Goal: Task Accomplishment & Management: Complete application form

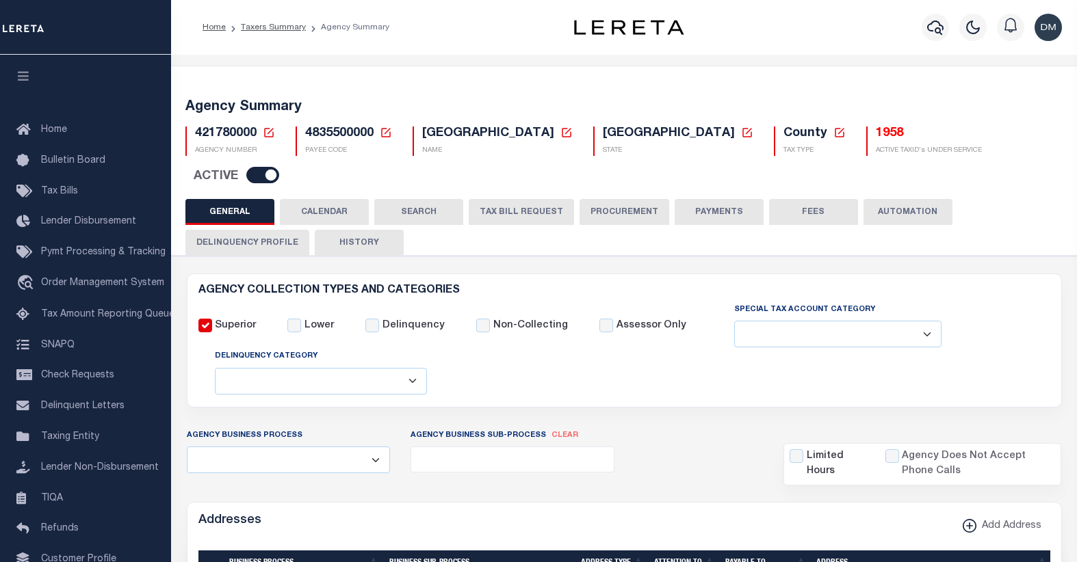
select select
drag, startPoint x: 0, startPoint y: 0, endPoint x: 268, endPoint y: 135, distance: 300.1
click at [268, 135] on icon at bounding box center [269, 133] width 12 height 12
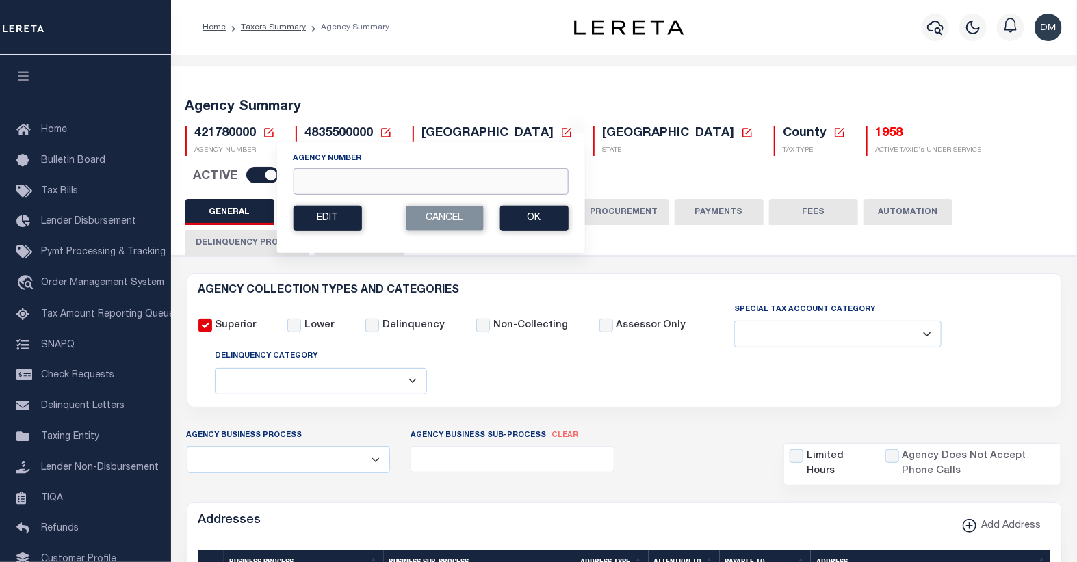
click at [340, 178] on input "Agency Number" at bounding box center [430, 181] width 275 height 27
type input "160560106"
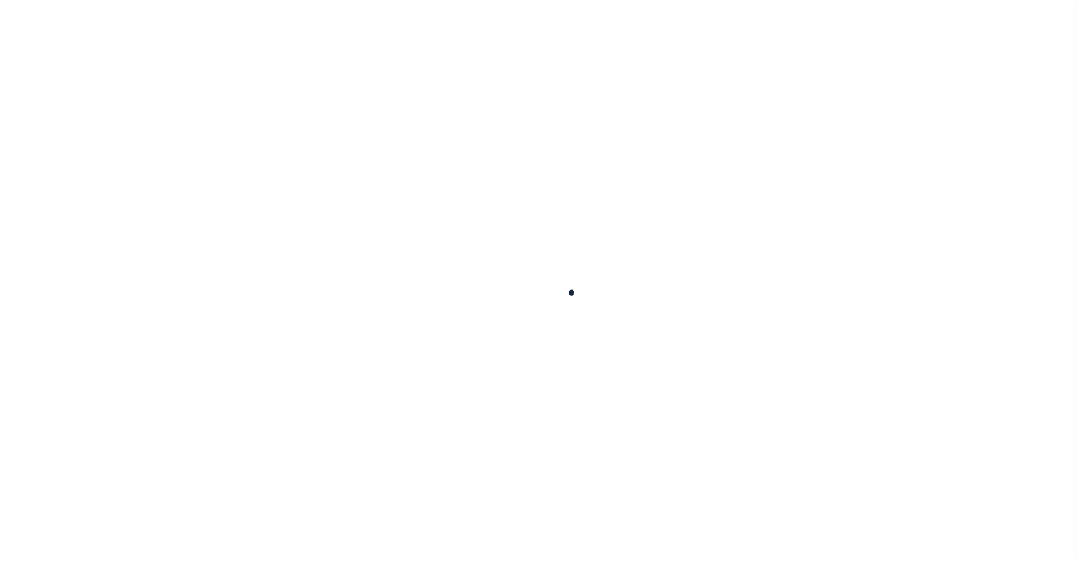
select select
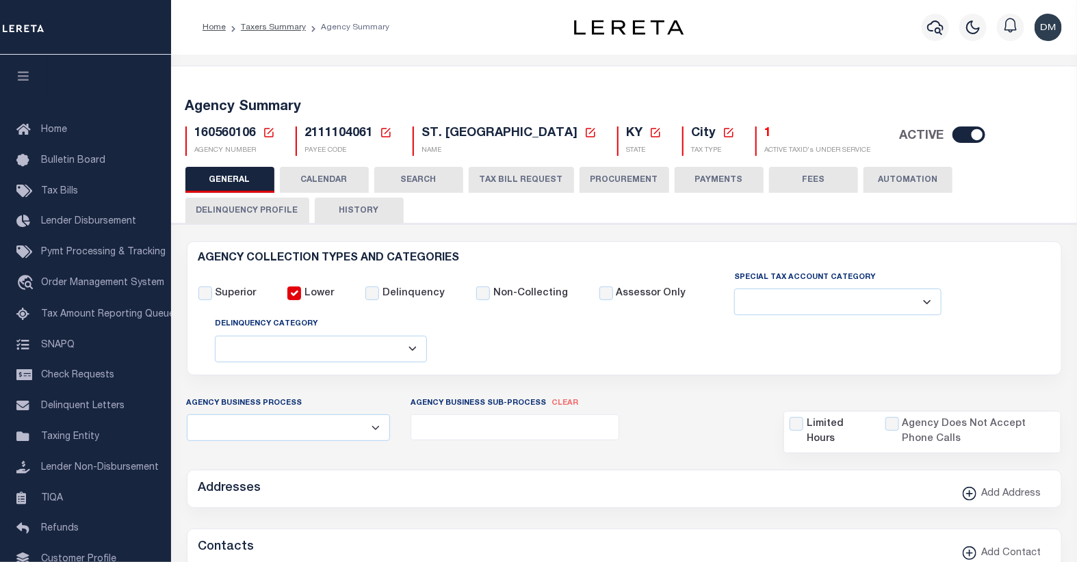
checkbox input "false"
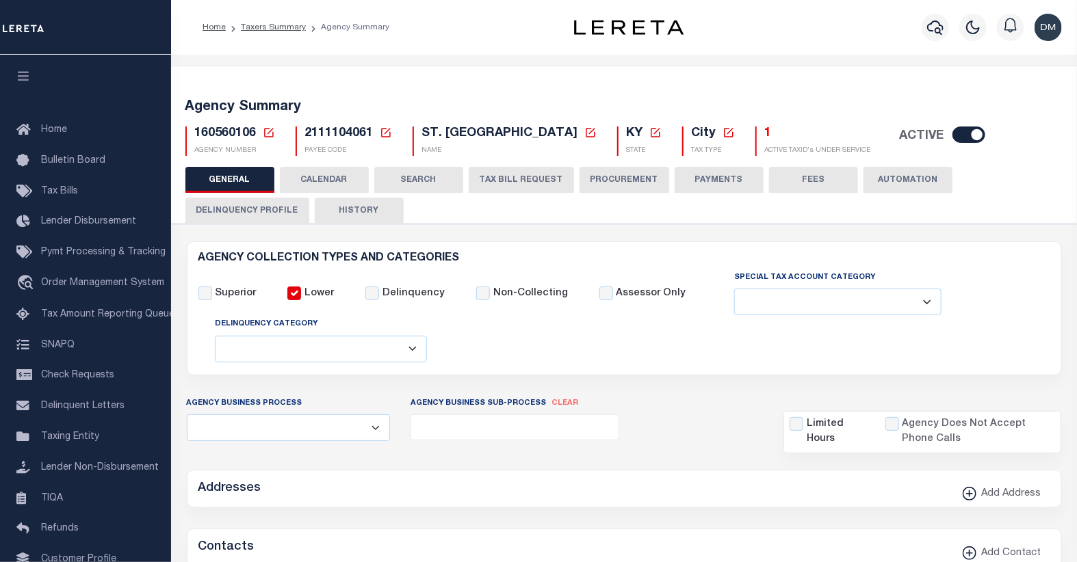
type input "2111104061"
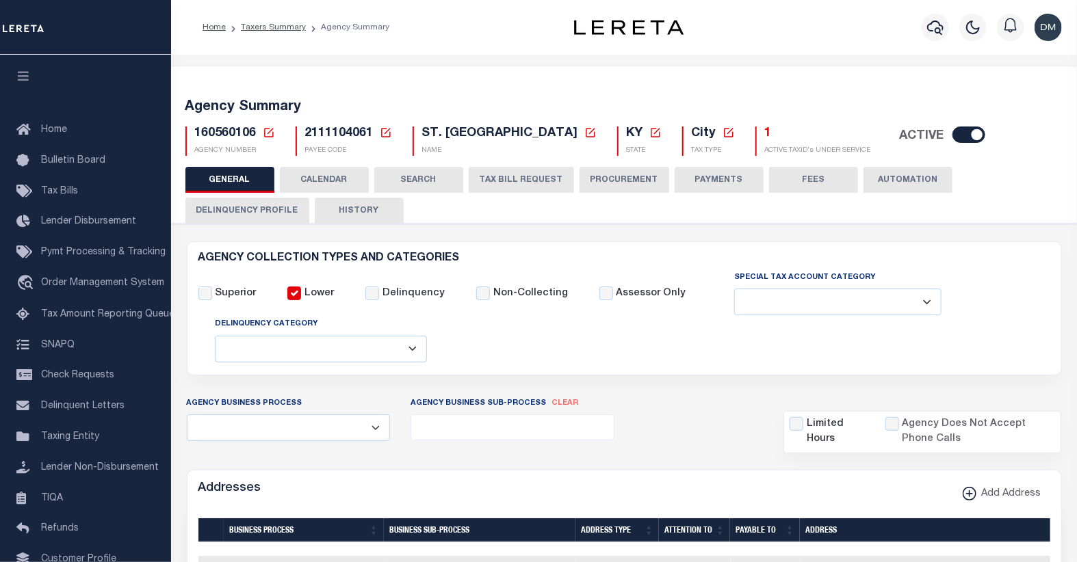
click at [267, 133] on icon at bounding box center [269, 133] width 10 height 10
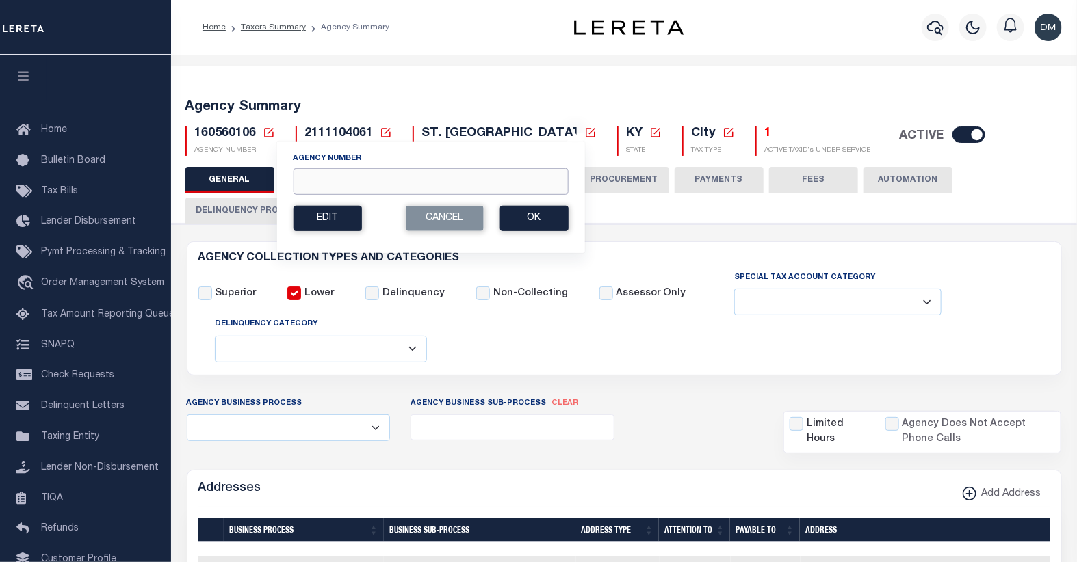
click at [330, 182] on input "Agency Number" at bounding box center [430, 181] width 275 height 27
type input "230540000"
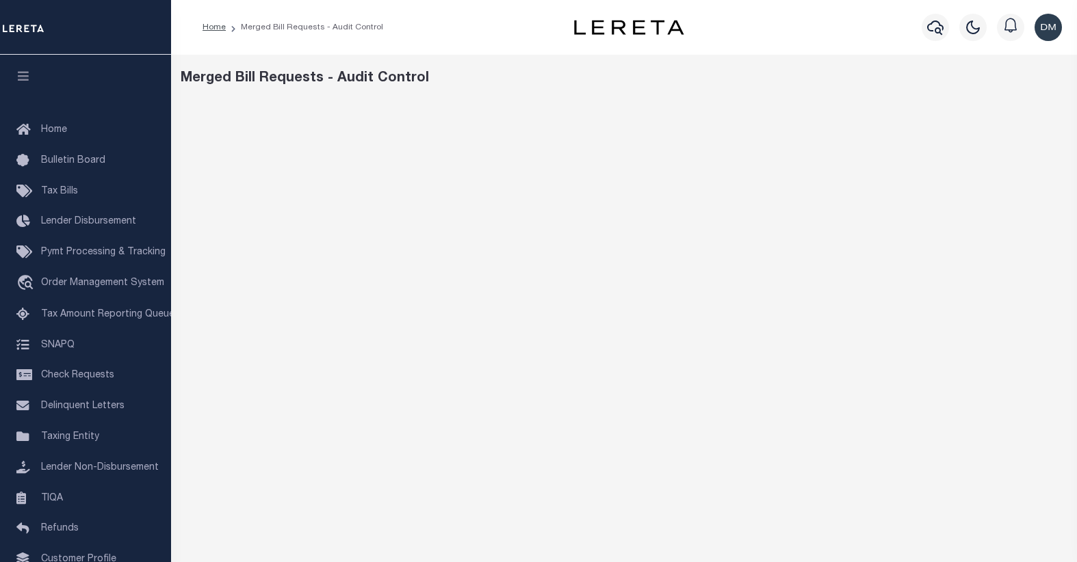
scroll to position [41, 0]
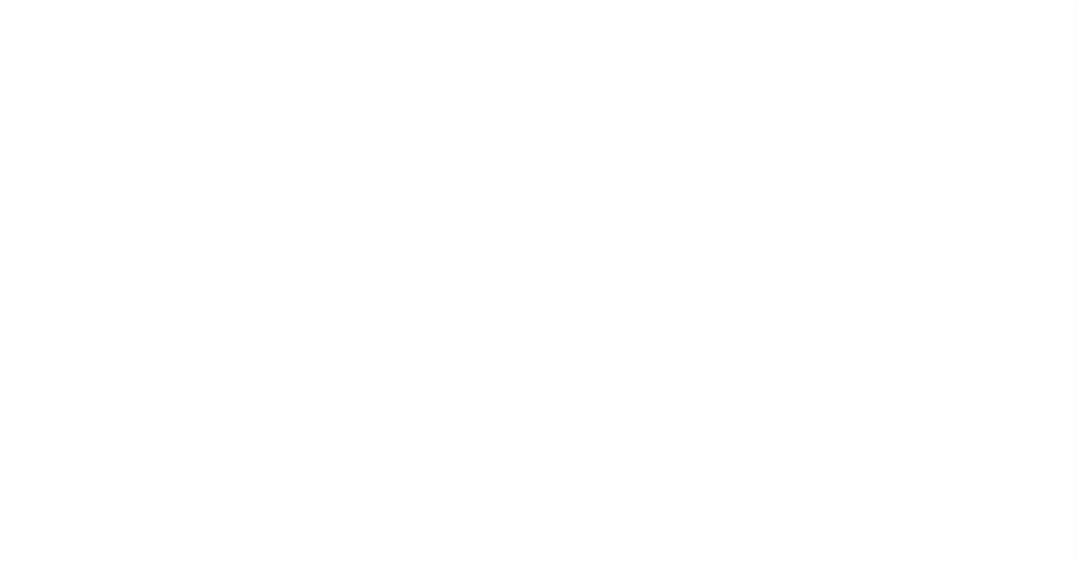
select select
checkbox input "false"
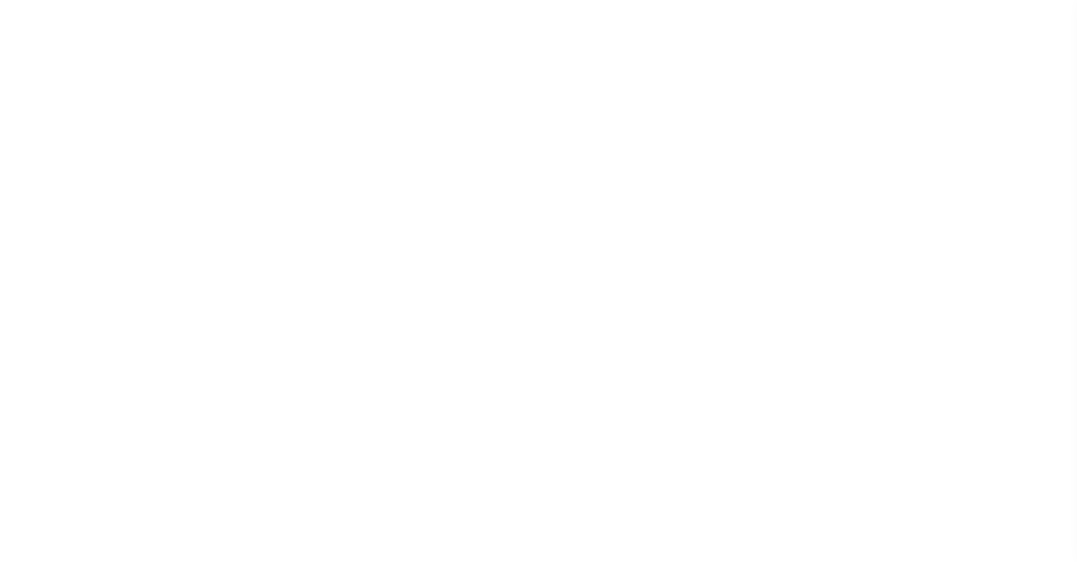
checkbox input "false"
type input "2810700000"
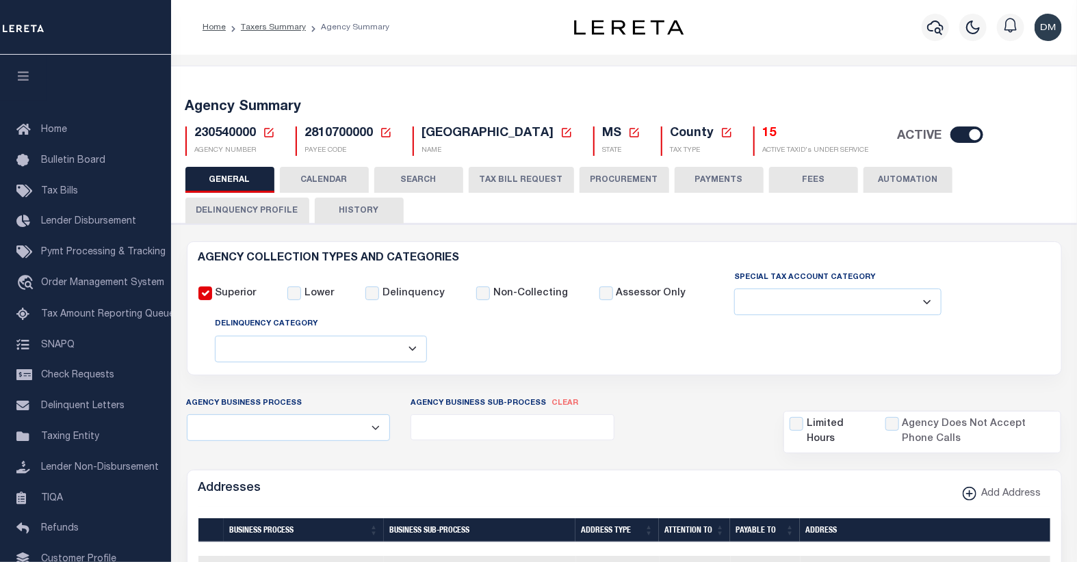
click at [267, 128] on icon at bounding box center [269, 133] width 10 height 10
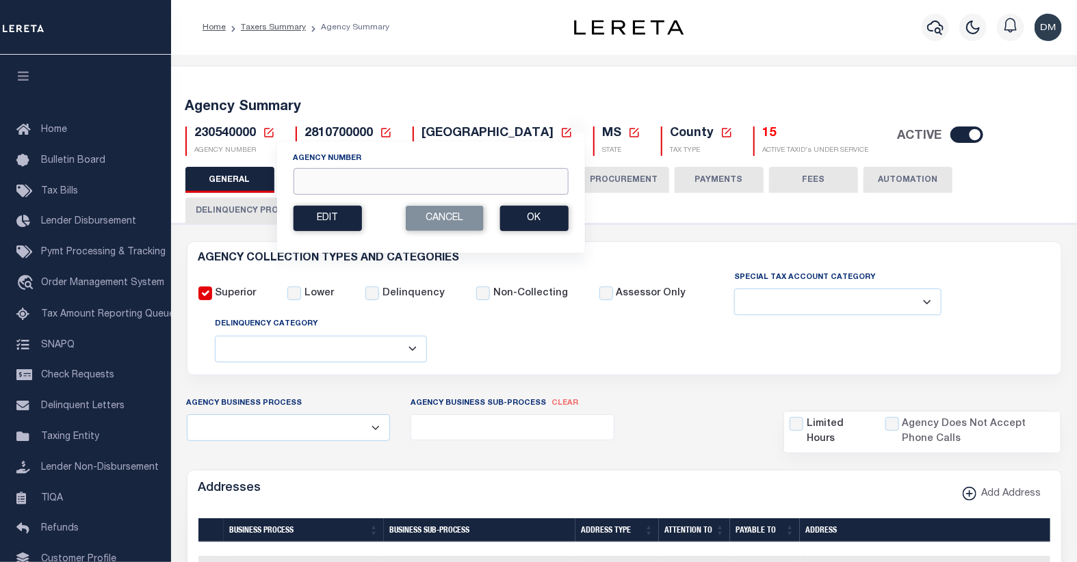
click at [330, 185] on input "Agency Number" at bounding box center [430, 181] width 275 height 27
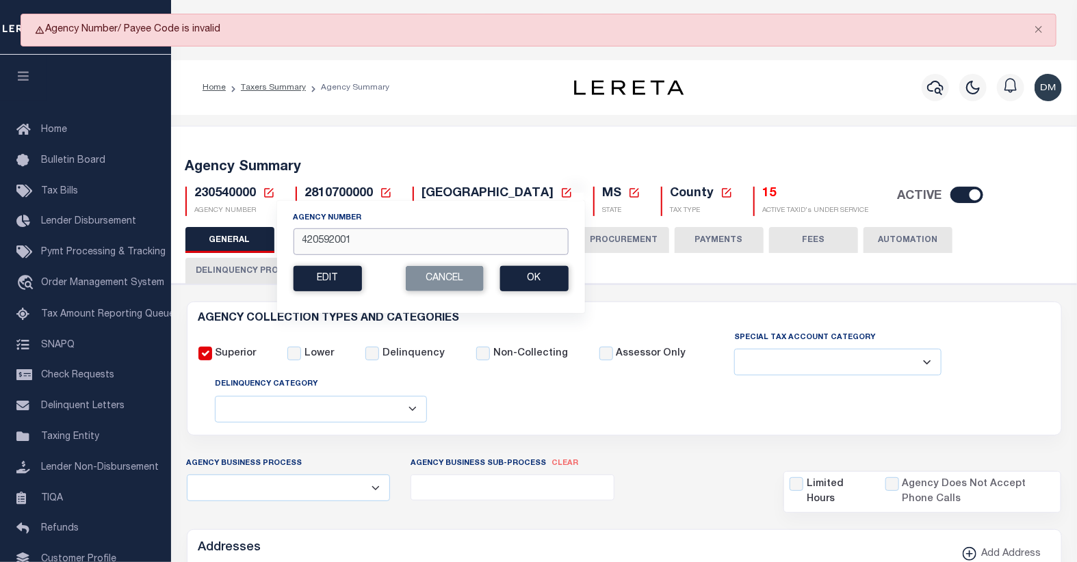
type input "420592001"
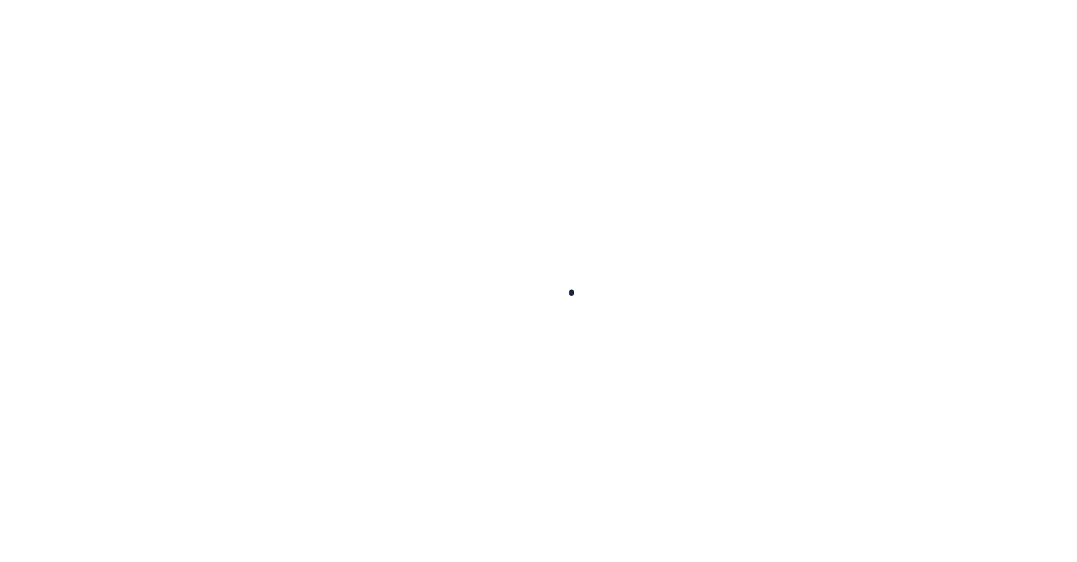
select select
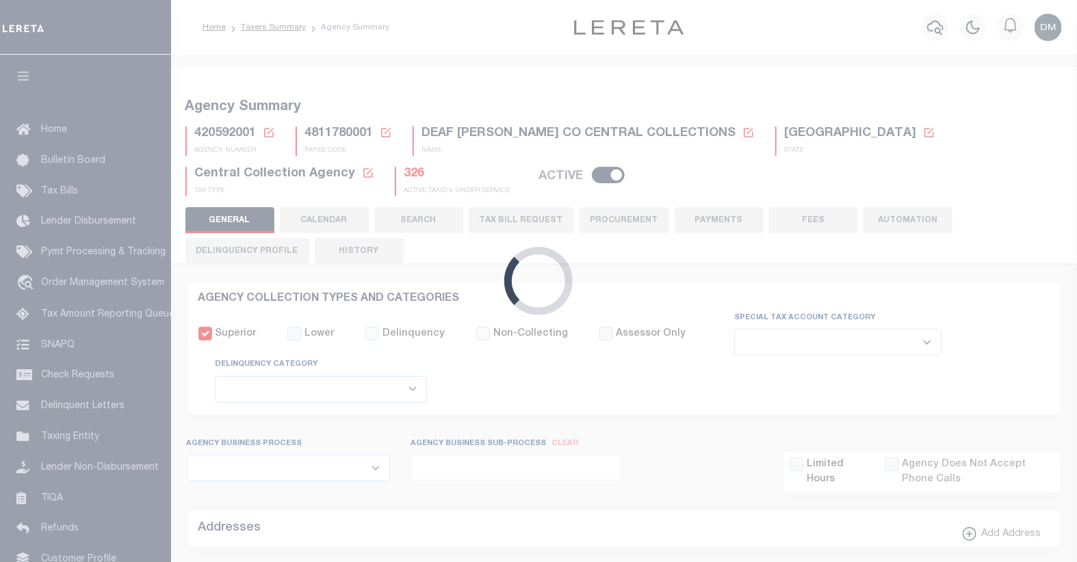
checkbox input "false"
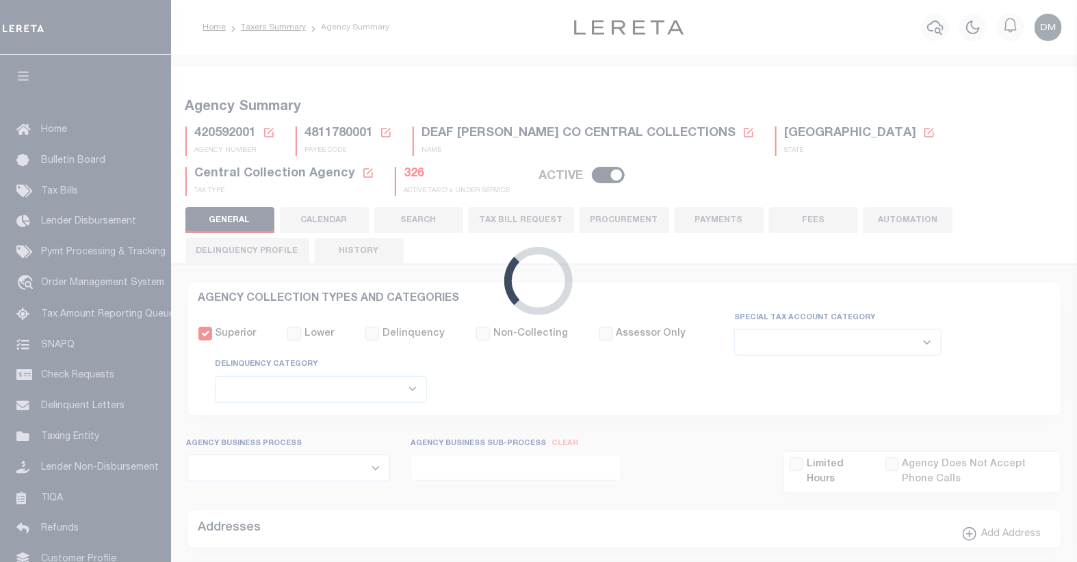
type input "4811780001"
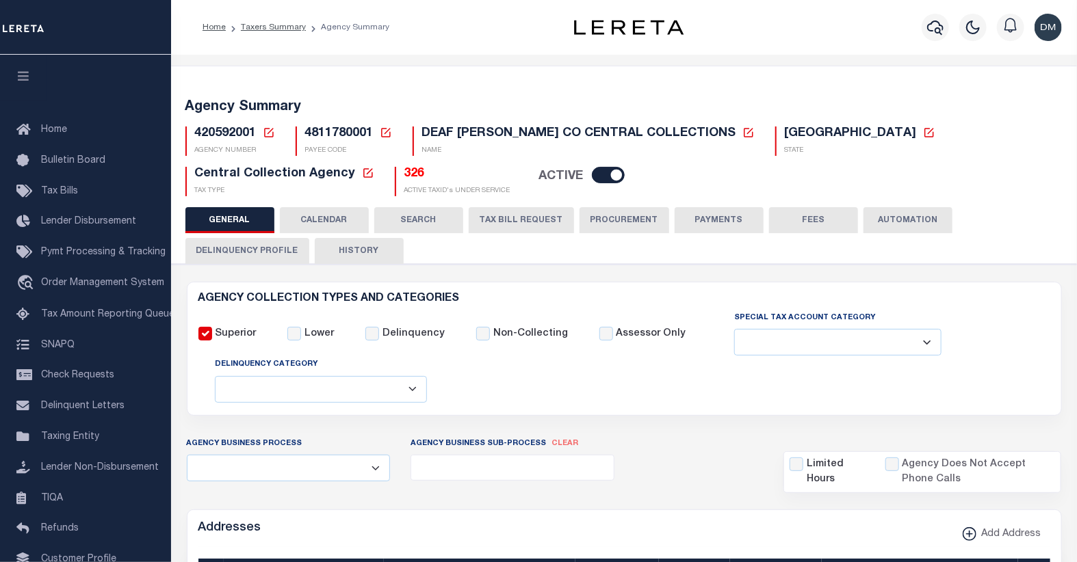
click at [270, 131] on icon at bounding box center [269, 133] width 10 height 10
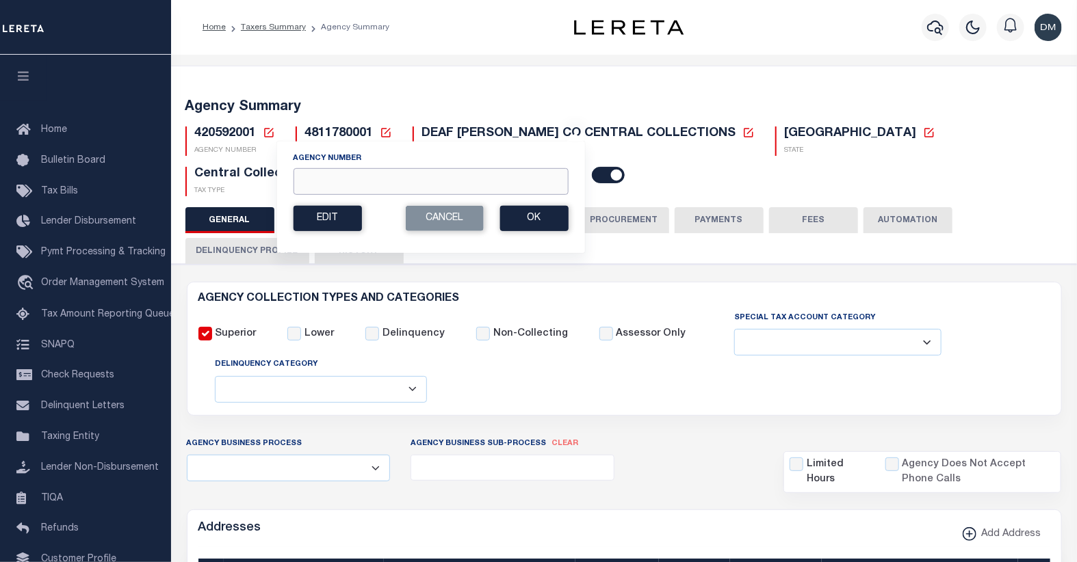
click at [370, 183] on input "Agency Number" at bounding box center [430, 181] width 275 height 27
type input "421100000"
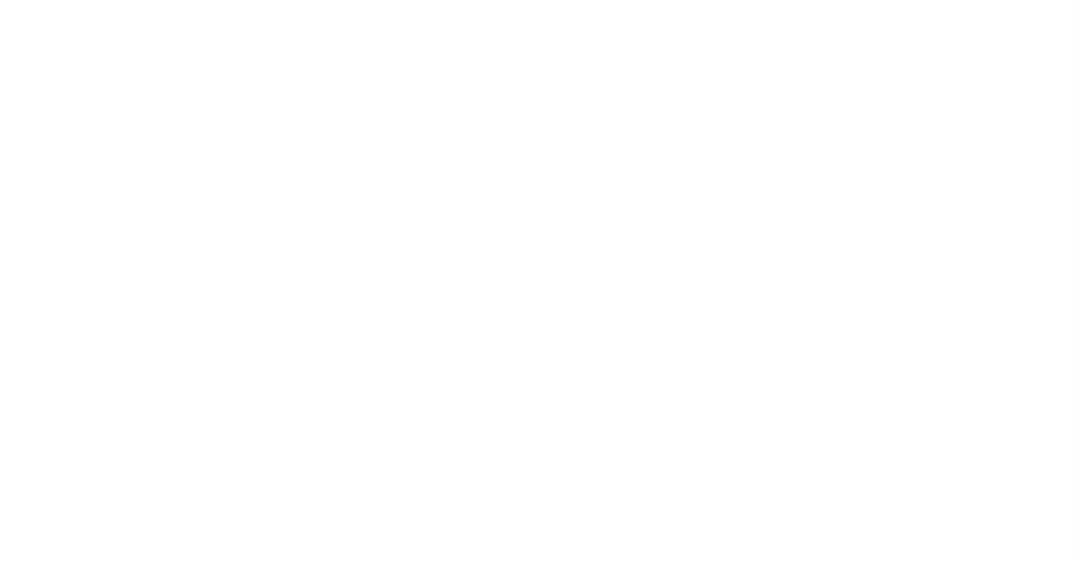
select select
checkbox input "false"
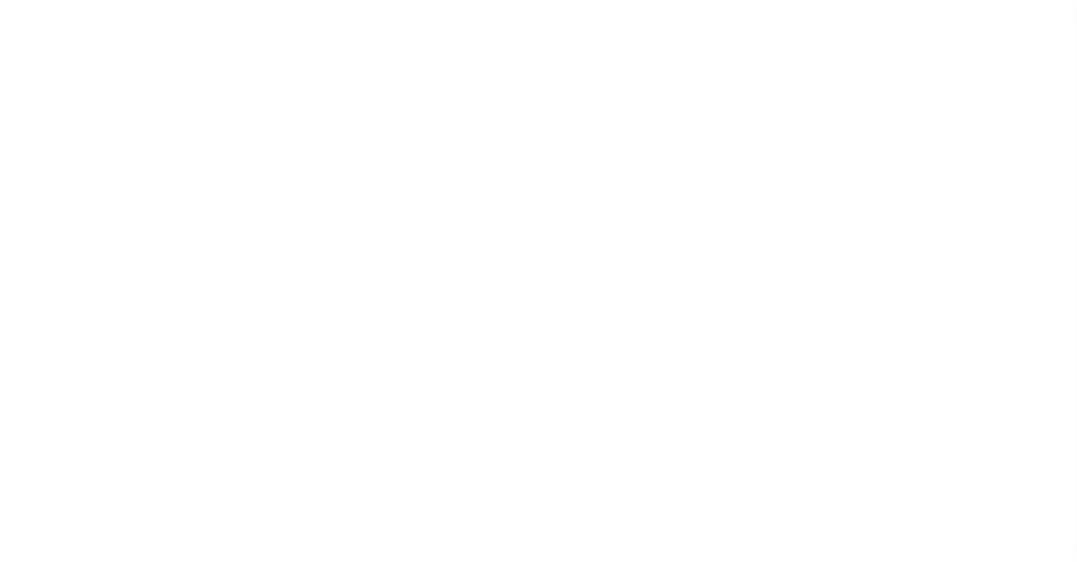
checkbox input "false"
type input "4821900000"
